Goal: Find specific page/section: Find specific page/section

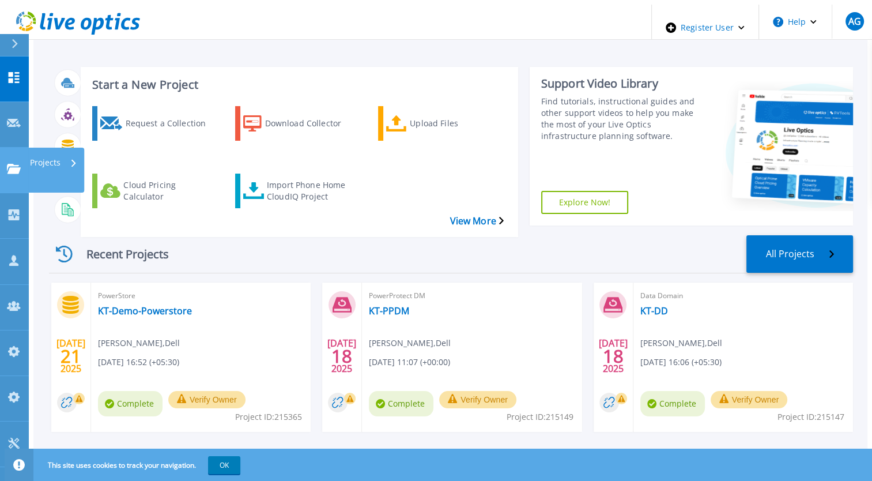
click at [17, 148] on link "Projects Projects" at bounding box center [14, 171] width 29 height 46
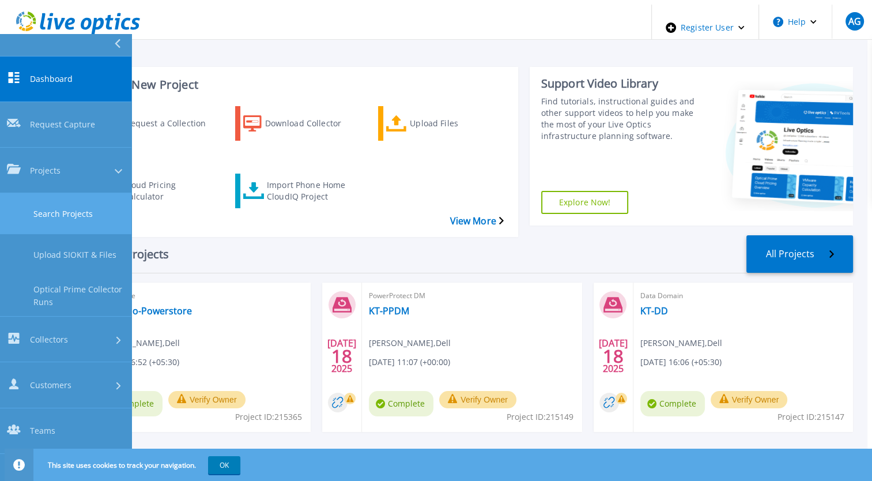
click at [57, 193] on link "Search Projects" at bounding box center [65, 213] width 131 height 41
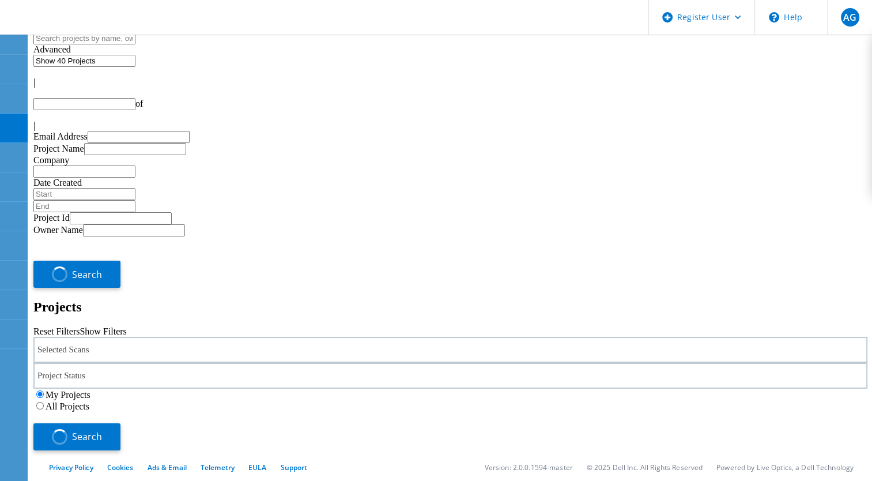
type input "1"
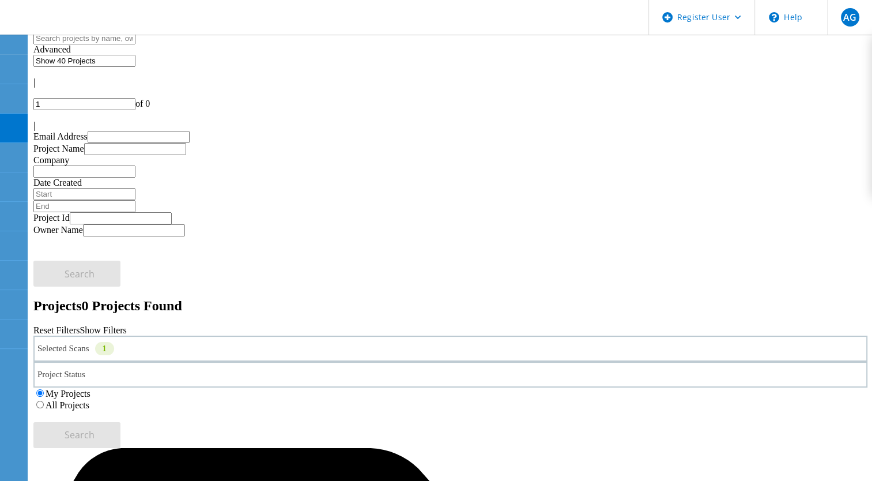
click at [163, 336] on div "Selected Scans 1" at bounding box center [450, 349] width 834 height 26
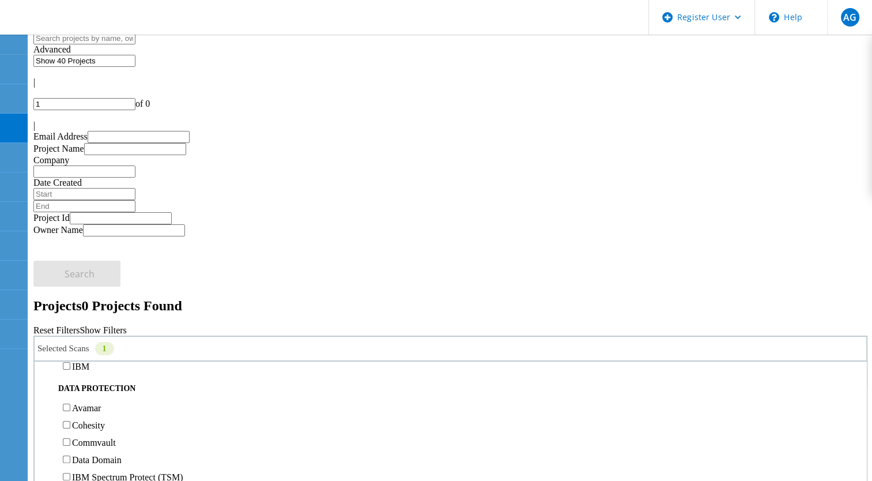
scroll to position [447, 0]
click at [89, 400] on label "All Projects" at bounding box center [68, 405] width 44 height 10
click at [44, 401] on input "All Projects" at bounding box center [39, 404] width 7 height 7
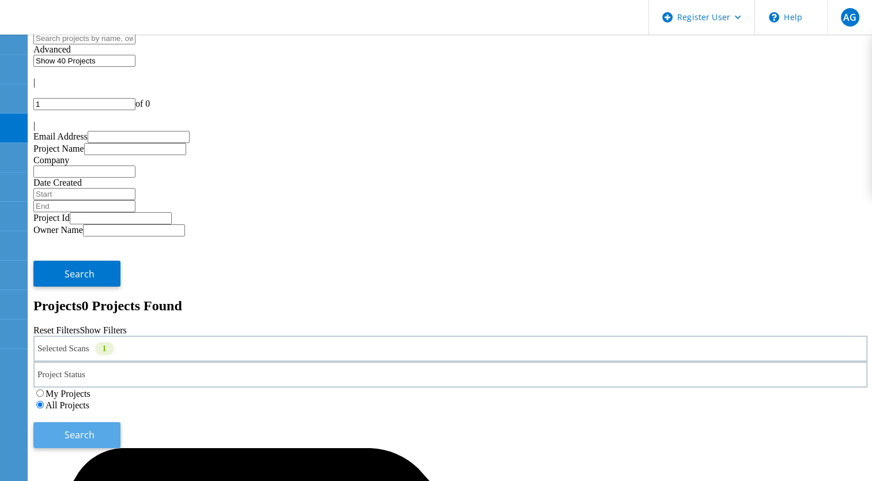
click at [121, 422] on button "Search" at bounding box center [76, 435] width 87 height 26
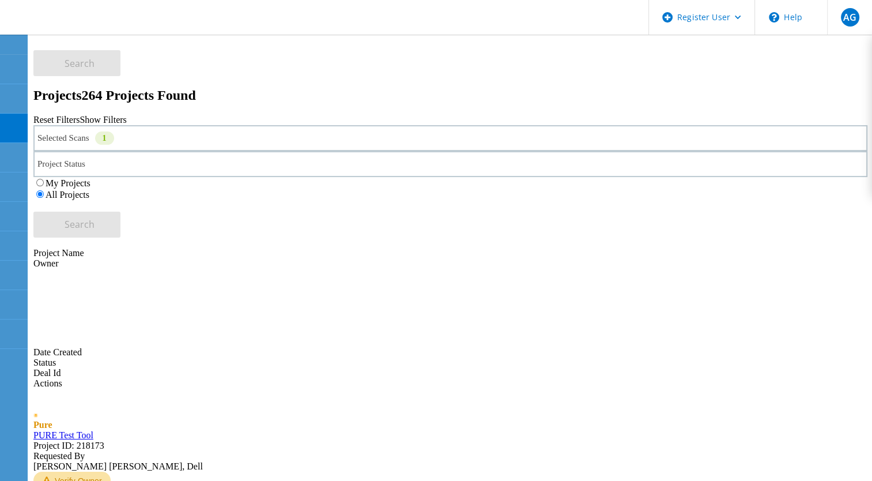
scroll to position [0, 0]
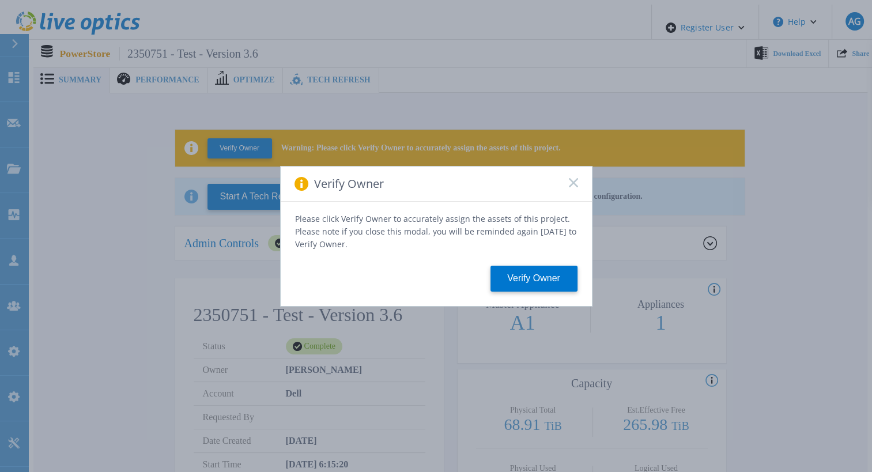
click at [577, 187] on icon at bounding box center [573, 182] width 9 height 9
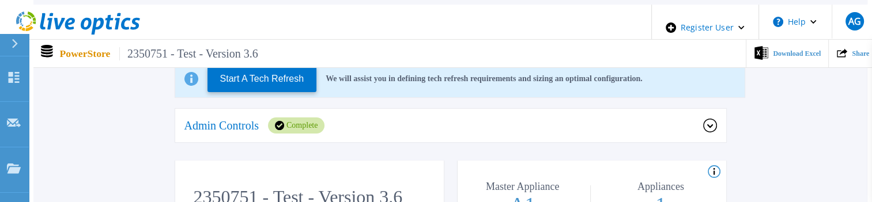
scroll to position [117, 0]
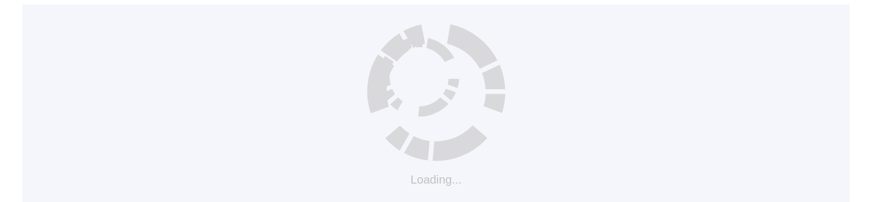
scroll to position [11, 0]
